Goal: Task Accomplishment & Management: Use online tool/utility

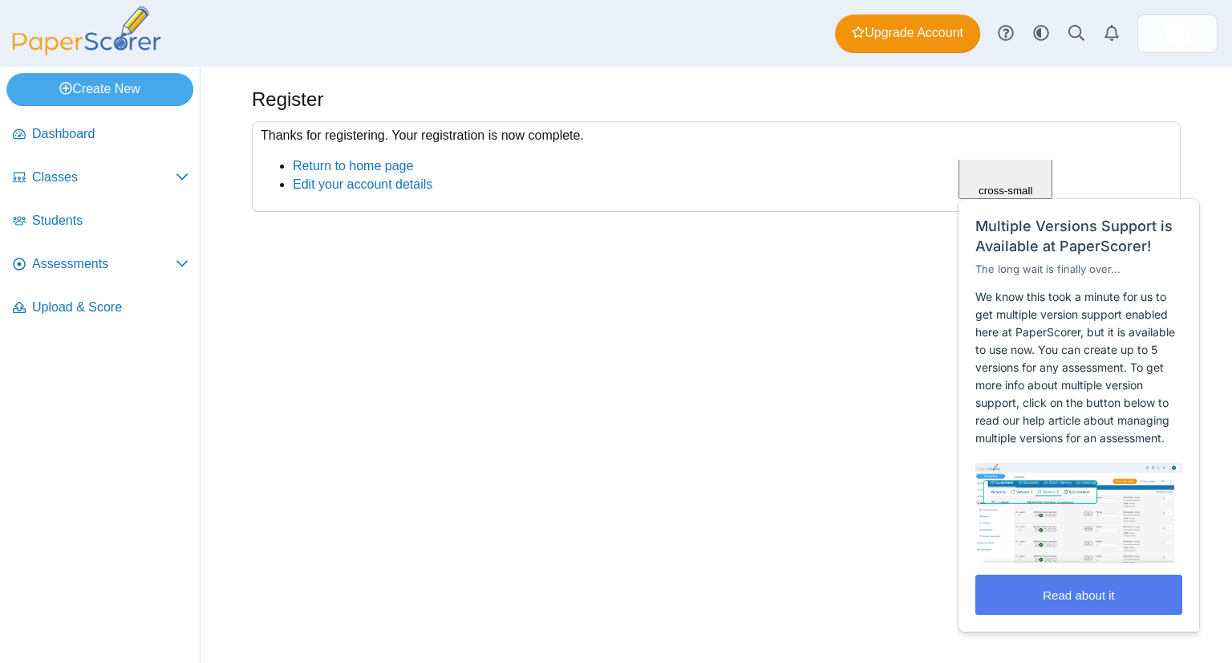
click at [849, 508] on div "Register Thanks for registering. Your registration is now complete. Return to h…" at bounding box center [717, 365] width 1032 height 596
click at [314, 165] on link "Return to home page" at bounding box center [353, 166] width 120 height 14
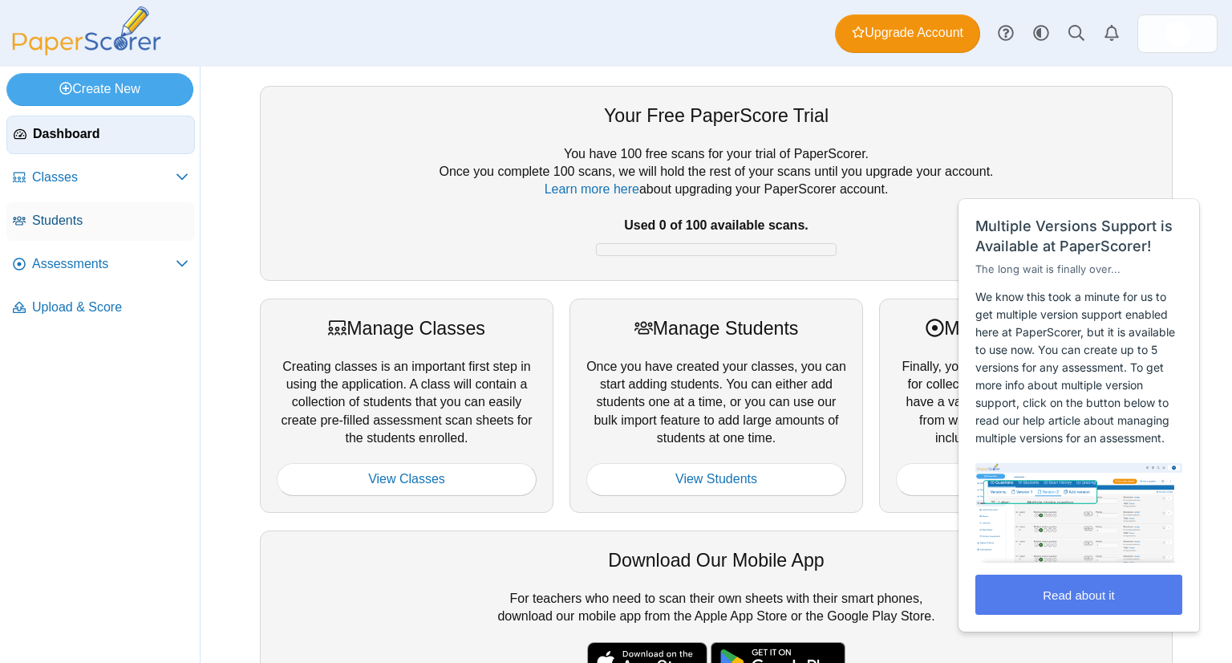
click at [83, 219] on span "Students" at bounding box center [110, 221] width 156 height 18
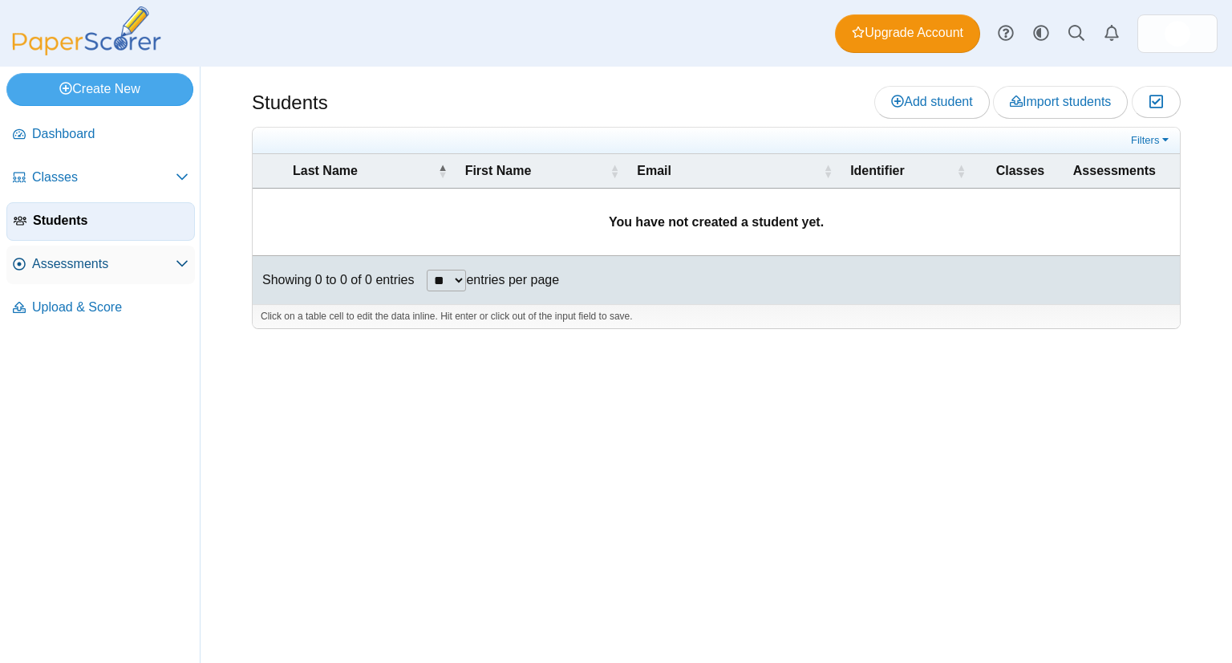
click at [90, 257] on span "Assessments" at bounding box center [104, 264] width 144 height 18
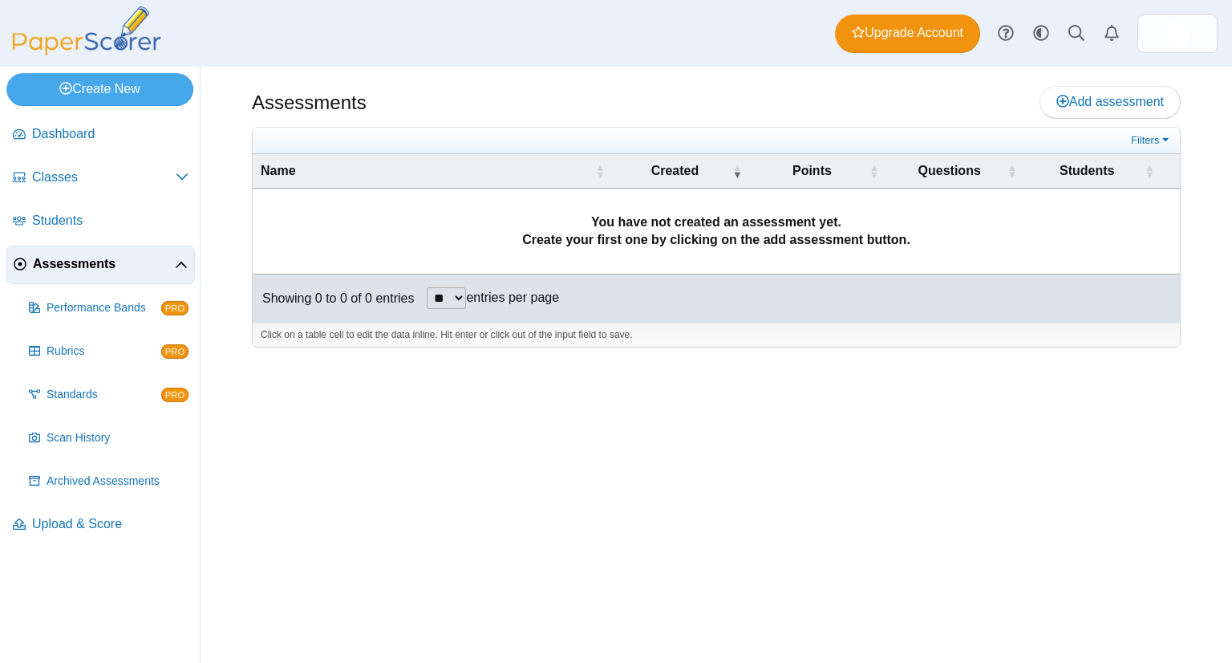
click at [327, 505] on div "Assessments Add assessment **" at bounding box center [717, 365] width 1032 height 596
click at [39, 132] on span "Dashboard" at bounding box center [110, 134] width 156 height 18
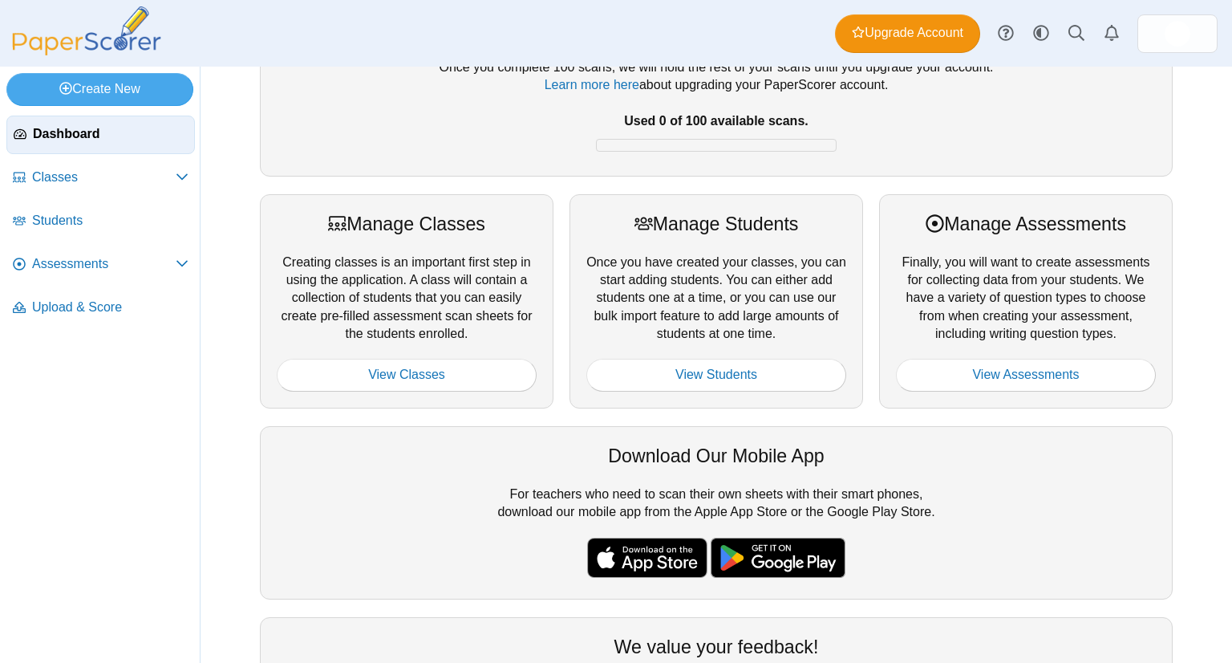
scroll to position [106, 0]
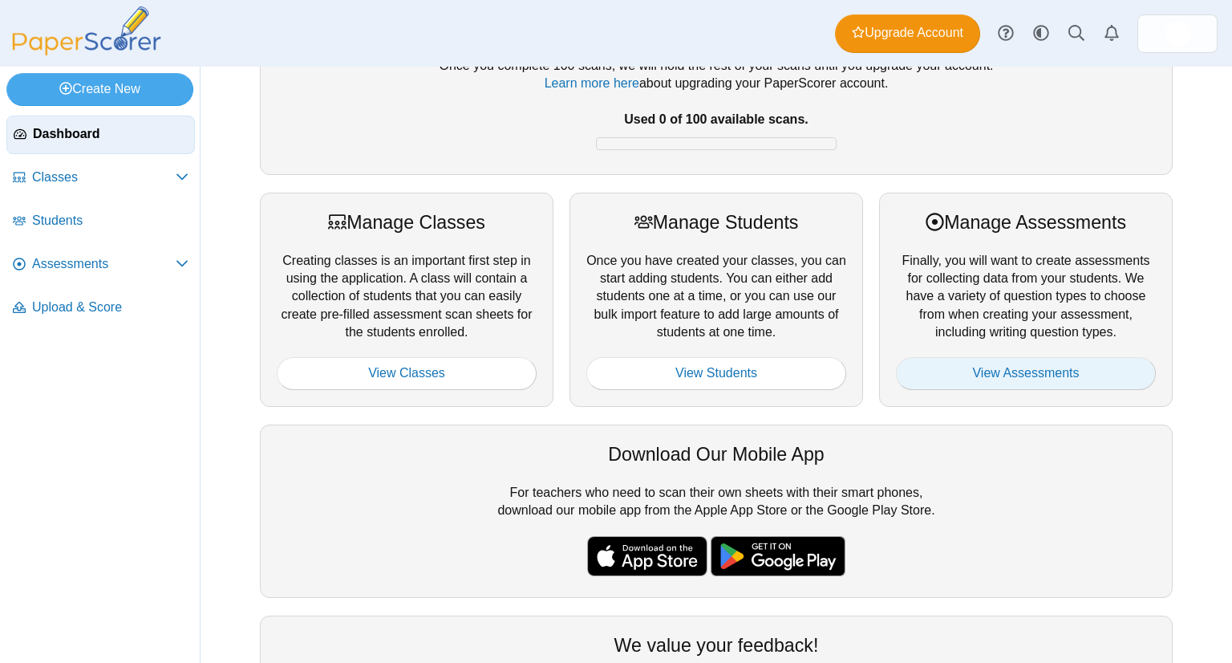
click at [963, 385] on link "View Assessments" at bounding box center [1026, 373] width 260 height 32
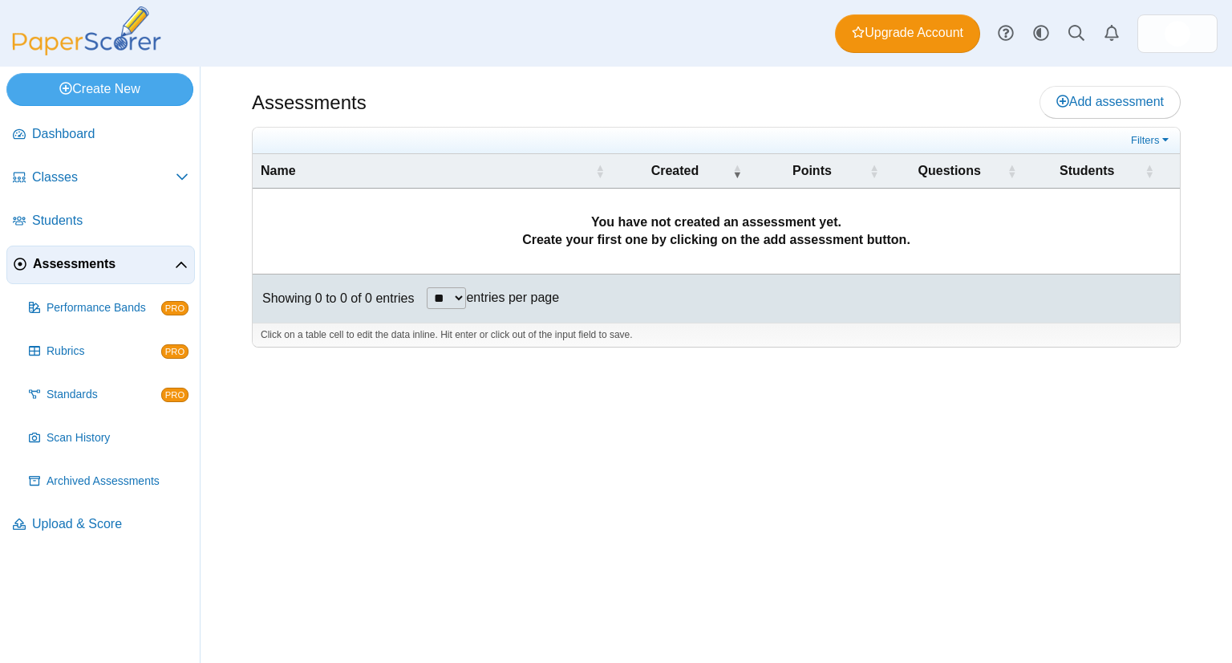
click at [566, 448] on div "Assessments Add assessment **" at bounding box center [717, 365] width 1032 height 596
click at [104, 444] on link "Scan History" at bounding box center [108, 438] width 172 height 39
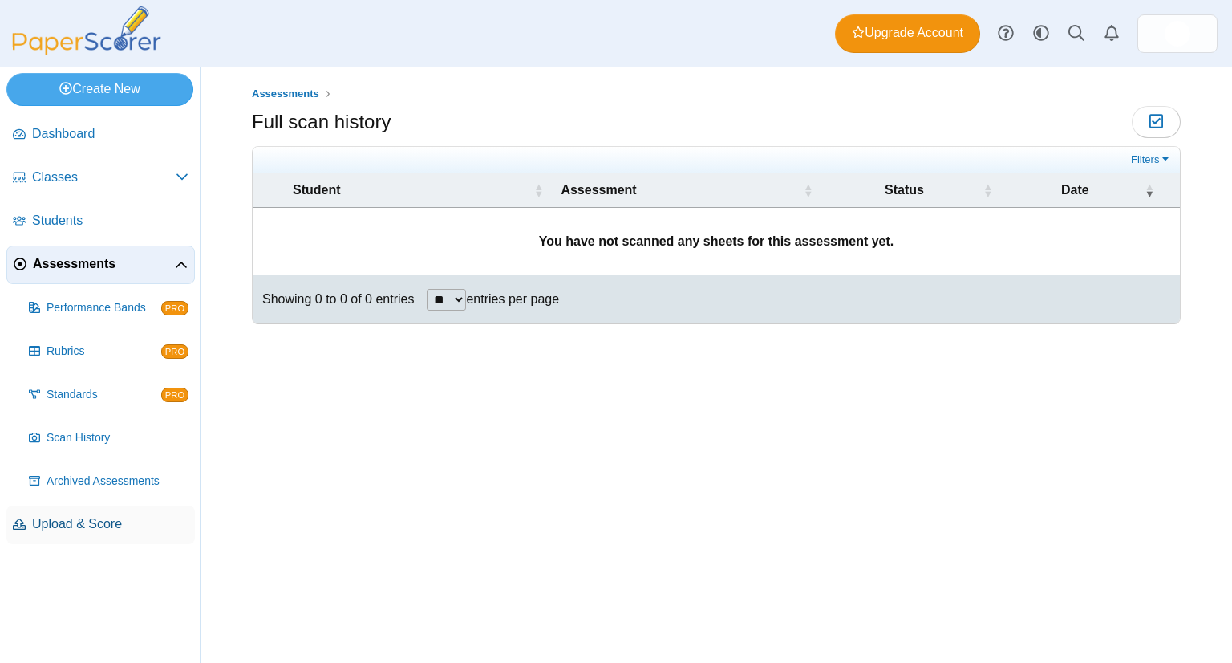
click at [67, 520] on span "Upload & Score" at bounding box center [110, 524] width 156 height 18
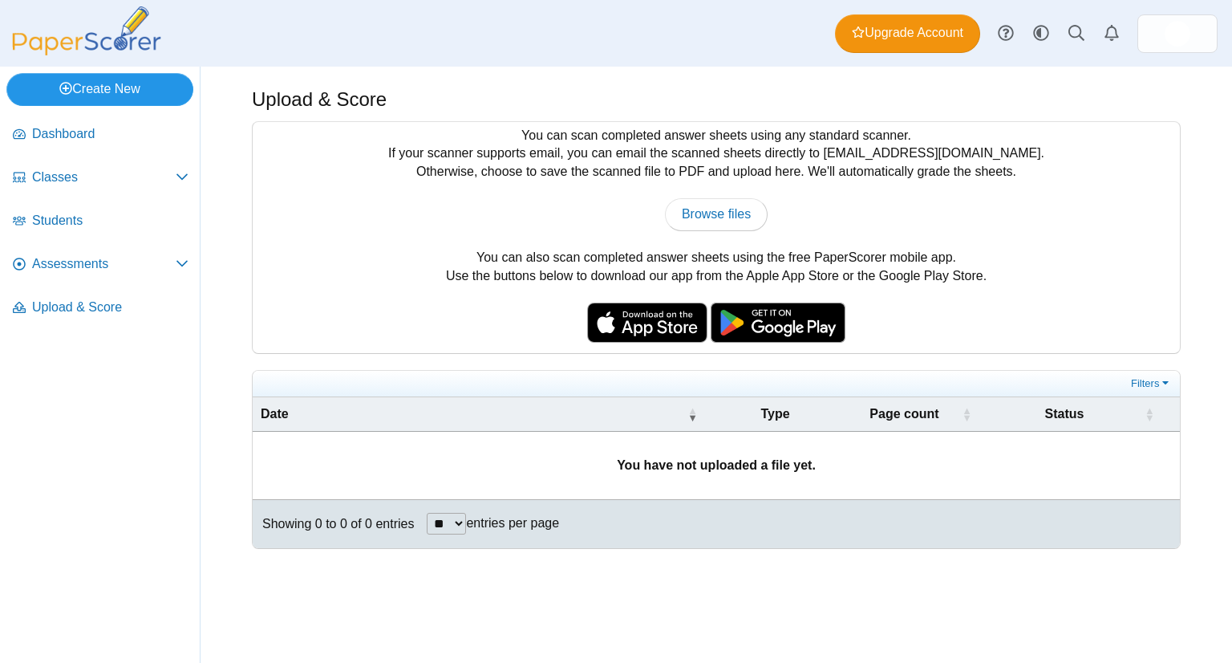
click at [59, 84] on icon at bounding box center [65, 88] width 13 height 13
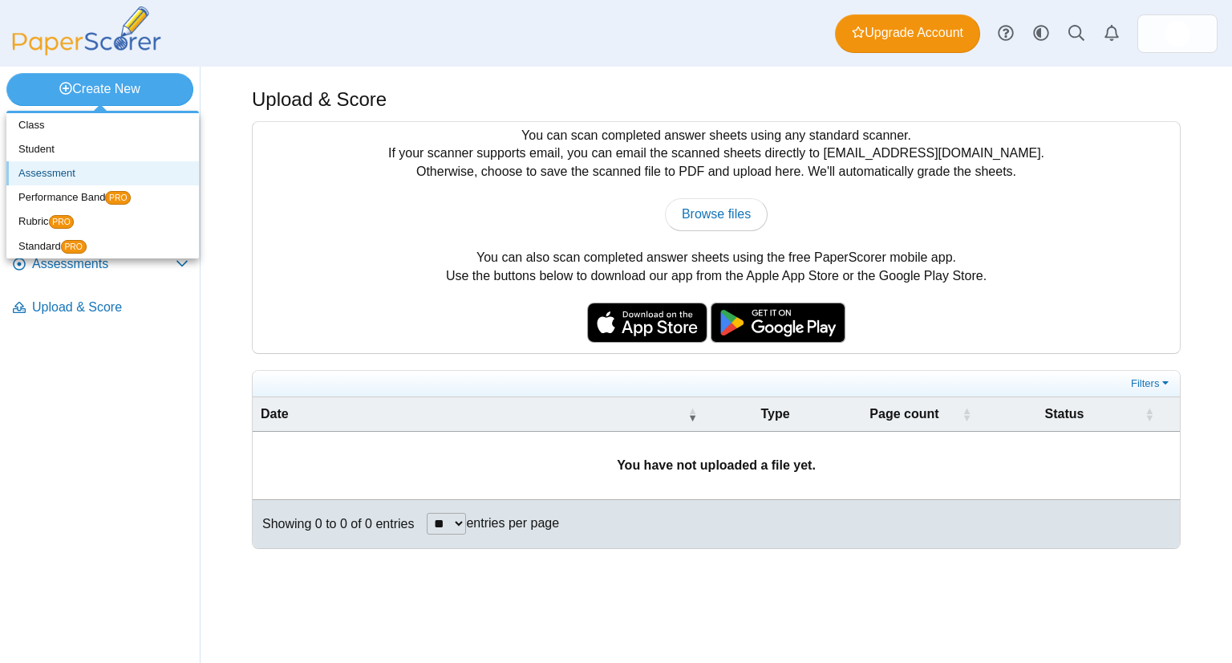
click at [107, 181] on link "Assessment" at bounding box center [102, 173] width 193 height 24
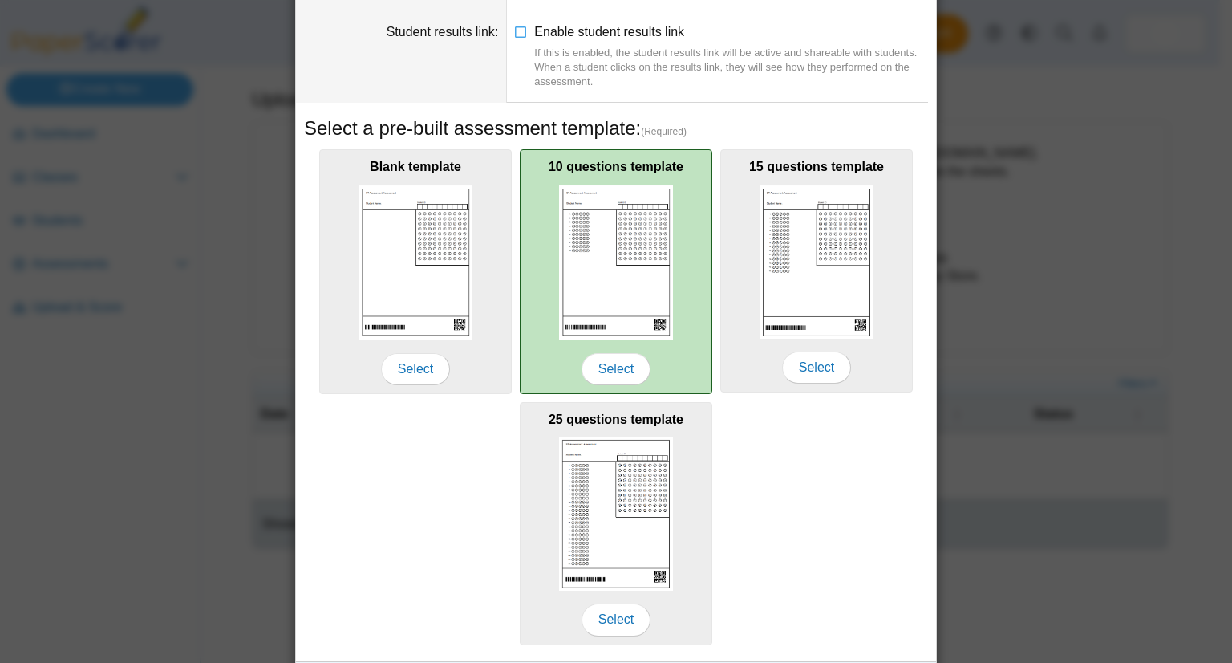
scroll to position [175, 0]
click at [626, 204] on img at bounding box center [616, 262] width 114 height 155
click at [628, 367] on span "Select" at bounding box center [616, 369] width 69 height 32
click at [601, 378] on span "Select" at bounding box center [616, 369] width 69 height 32
